Goal: Task Accomplishment & Management: Complete application form

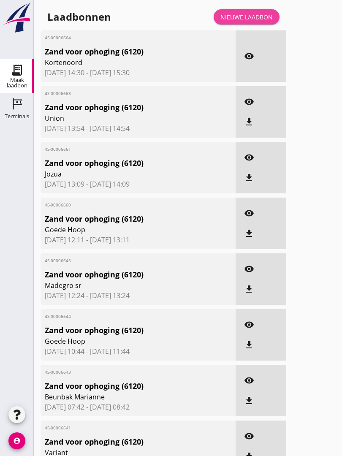
click at [251, 22] on div "Nieuwe laadbon" at bounding box center [246, 17] width 52 height 9
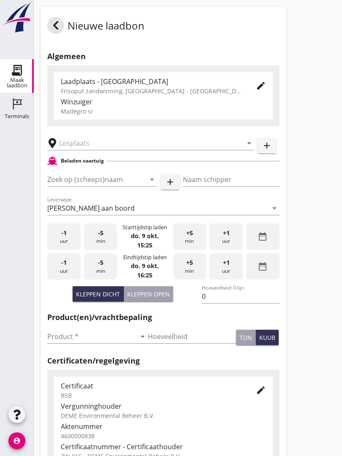
click at [109, 150] on input "text" at bounding box center [144, 143] width 171 height 14
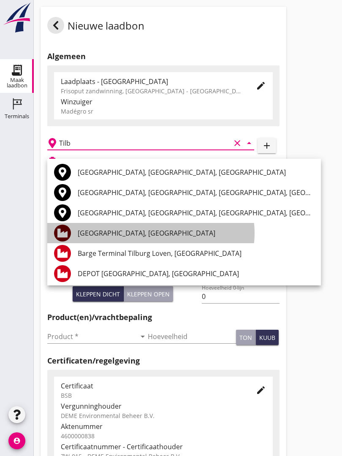
click at [135, 229] on div "[GEOGRAPHIC_DATA], [GEOGRAPHIC_DATA]" at bounding box center [196, 233] width 236 height 10
type input "[GEOGRAPHIC_DATA], [GEOGRAPHIC_DATA]"
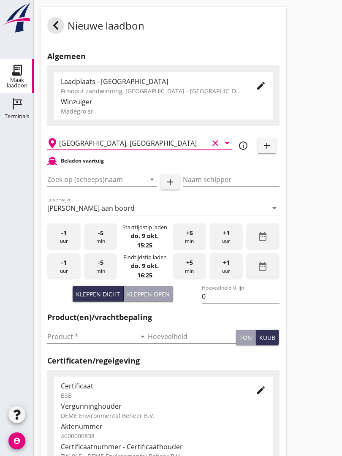
click at [117, 186] on input "Zoek op (scheeps)naam" at bounding box center [90, 180] width 86 height 14
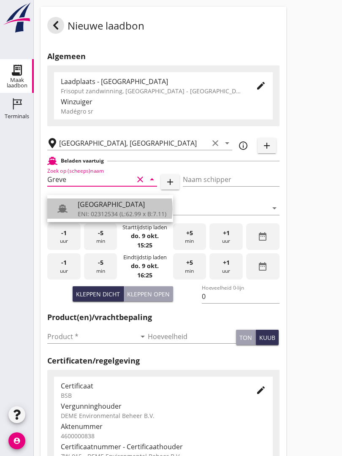
click at [111, 213] on div "ENI: 02312534 (L:62.99 x B:7.11)" at bounding box center [122, 213] width 89 height 9
type input "[GEOGRAPHIC_DATA]"
type input "[PERSON_NAME]"
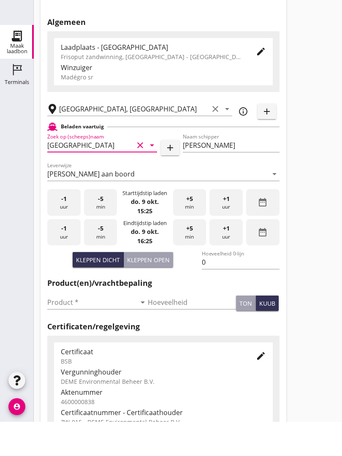
click at [215, 290] on input "0" at bounding box center [240, 297] width 77 height 14
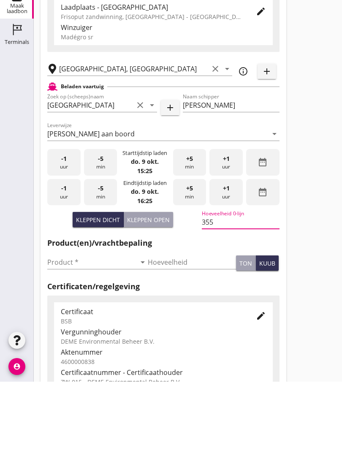
type input "355"
click at [56, 330] on input "Product *" at bounding box center [91, 337] width 89 height 14
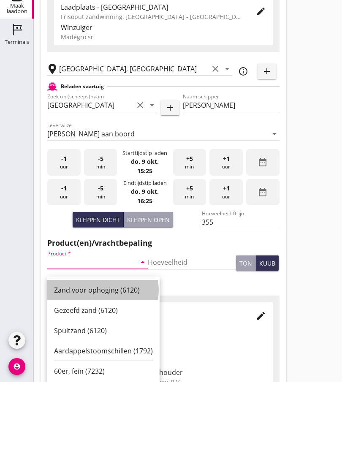
click at [92, 359] on div "Zand voor ophoging (6120)" at bounding box center [103, 364] width 99 height 10
type input "Zand voor ophoging (6120)"
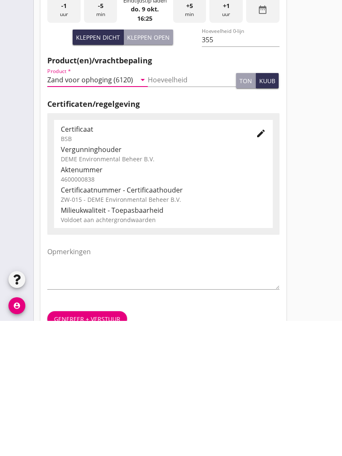
scroll to position [148, 0]
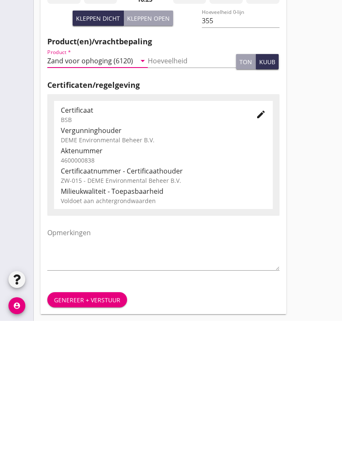
click at [91, 431] on div "Genereer + verstuur" at bounding box center [87, 435] width 66 height 9
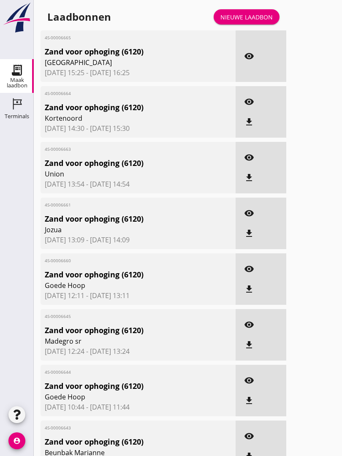
click at [173, 68] on span "[GEOGRAPHIC_DATA]" at bounding box center [122, 62] width 155 height 10
click at [177, 68] on span "[GEOGRAPHIC_DATA]" at bounding box center [122, 62] width 155 height 10
click at [250, 60] on icon "visibility" at bounding box center [249, 56] width 10 height 10
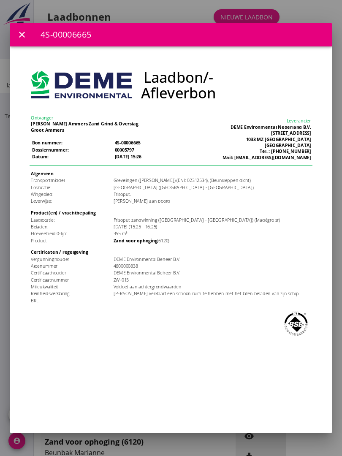
click at [22, 35] on icon "close" at bounding box center [22, 35] width 10 height 10
